Goal: Find specific page/section: Find specific page/section

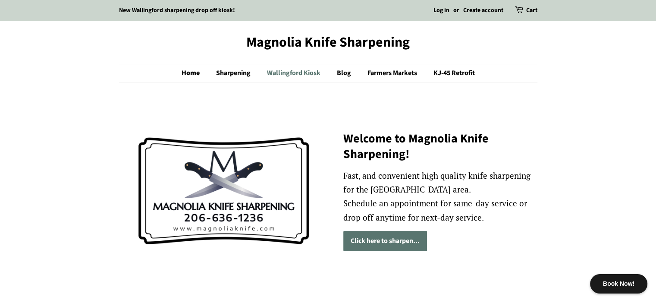
click at [290, 71] on link "Wallingford Kiosk" at bounding box center [294, 73] width 69 height 18
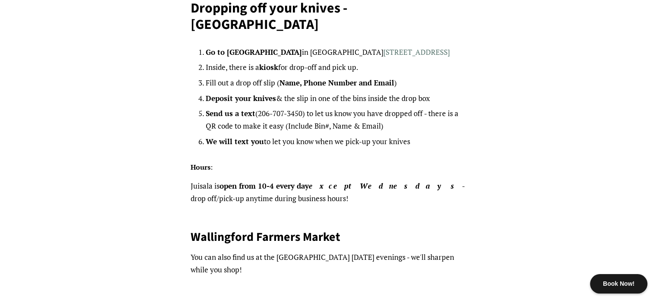
scroll to position [96, 0]
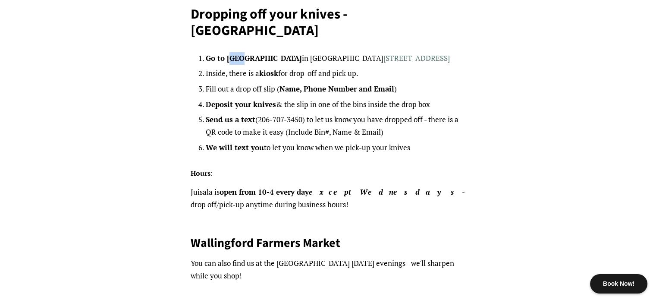
drag, startPoint x: 228, startPoint y: 42, endPoint x: 239, endPoint y: 42, distance: 11.6
click at [239, 53] on strong "Go to [GEOGRAPHIC_DATA]" at bounding box center [254, 58] width 96 height 10
drag, startPoint x: 225, startPoint y: 39, endPoint x: 250, endPoint y: 42, distance: 25.6
click at [250, 52] on li "Go to Juisala in [GEOGRAPHIC_DATA] [STREET_ADDRESS]" at bounding box center [336, 58] width 260 height 13
copy strong "Juisala"
